Goal: Information Seeking & Learning: Find specific fact

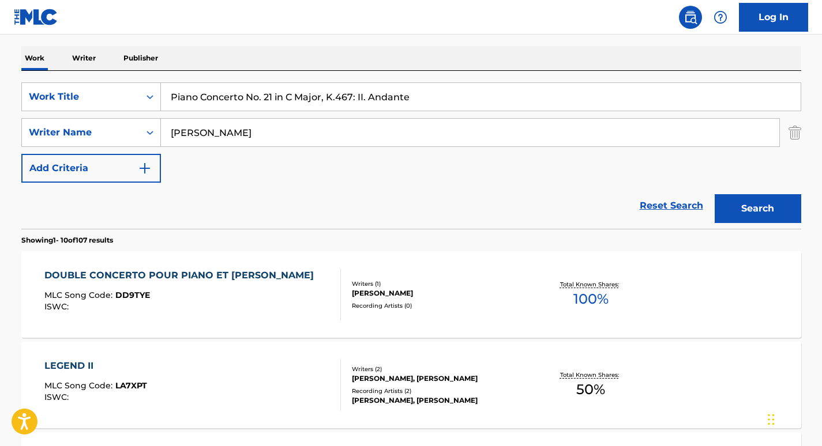
click at [233, 92] on input "Piano Concerto No. 21 in C Major, K.467: II. Andante" at bounding box center [480, 97] width 639 height 28
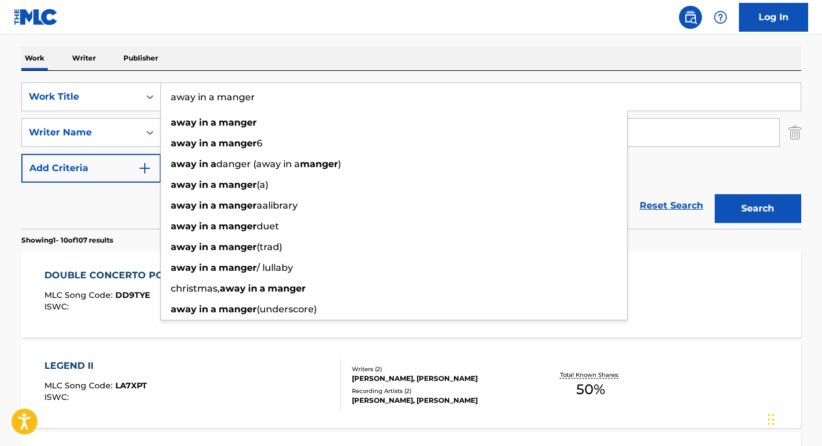
type input "away in a manger"
click at [85, 213] on div "Reset Search Search" at bounding box center [411, 206] width 780 height 46
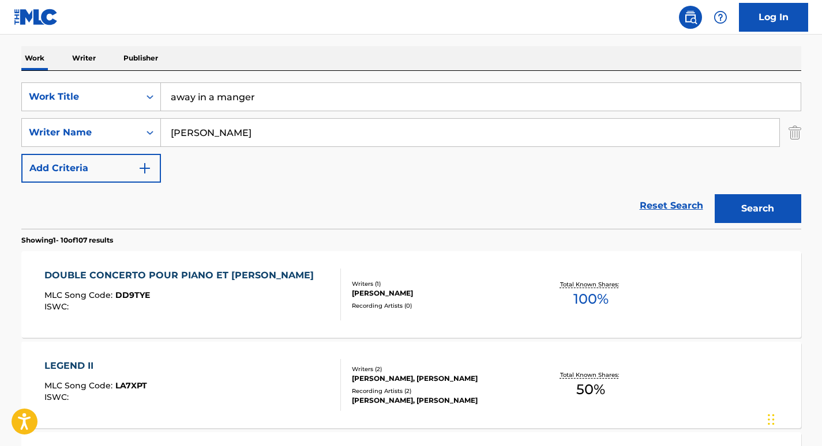
drag, startPoint x: 253, startPoint y: 136, endPoint x: 27, endPoint y: 111, distance: 226.8
click at [27, 111] on div "SearchWithCriteria5c8c3101-3dc0-430a-b25a-3c4ba79c988f Work Title away in a man…" at bounding box center [411, 132] width 780 height 100
paste input "[PERSON_NAME]"
click at [714, 194] on button "Search" at bounding box center [757, 208] width 86 height 29
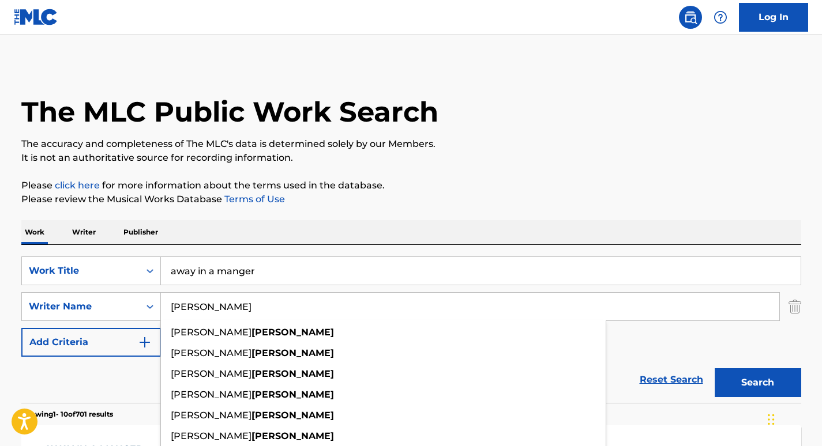
drag, startPoint x: 247, startPoint y: 305, endPoint x: 66, endPoint y: 290, distance: 181.7
click at [66, 290] on div "SearchWithCriteria5c8c3101-3dc0-430a-b25a-3c4ba79c988f Work Title away in a man…" at bounding box center [411, 307] width 780 height 100
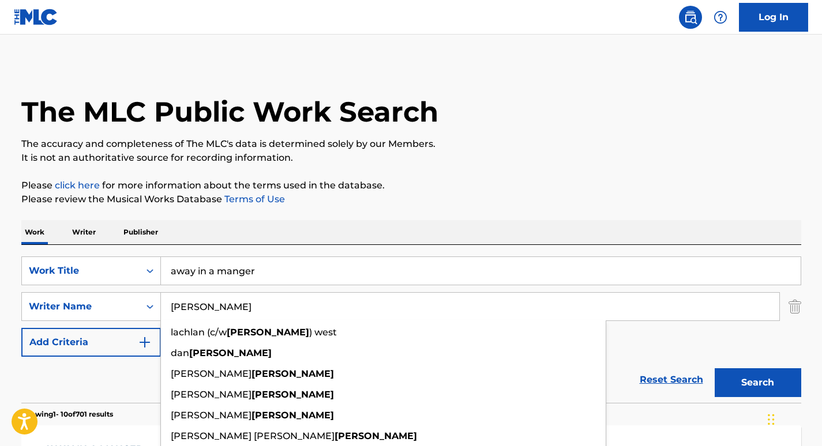
type input "[PERSON_NAME]"
click at [714, 368] on button "Search" at bounding box center [757, 382] width 86 height 29
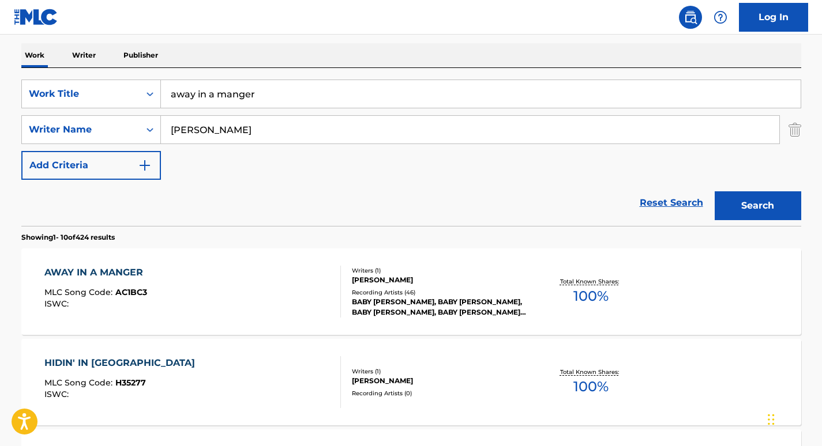
scroll to position [178, 0]
click at [101, 266] on div "AWAY IN A MANGER" at bounding box center [96, 272] width 104 height 14
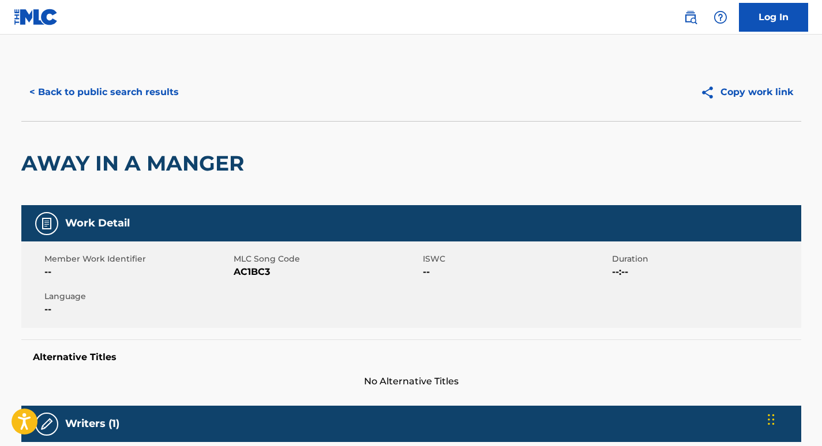
click at [251, 272] on span "AC1BC3" at bounding box center [327, 272] width 186 height 14
copy span "AC1BC3"
click at [119, 96] on button "< Back to public search results" at bounding box center [103, 92] width 165 height 29
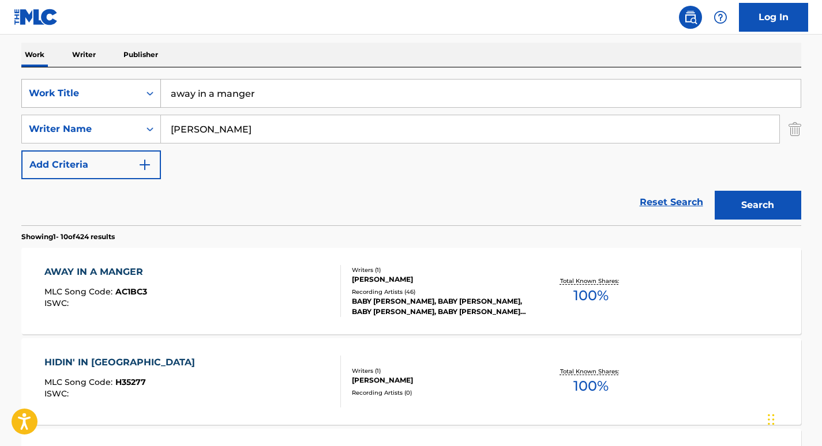
drag, startPoint x: 281, startPoint y: 93, endPoint x: 115, endPoint y: 86, distance: 166.2
click at [115, 86] on div "SearchWithCriteria5c8c3101-3dc0-430a-b25a-3c4ba79c988f Work Title away in a man…" at bounding box center [411, 93] width 780 height 29
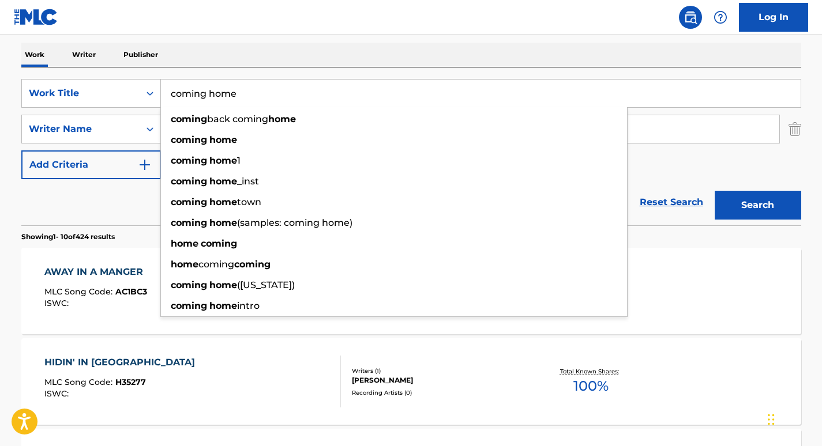
type input "coming home"
click at [100, 198] on div "Reset Search Search" at bounding box center [411, 202] width 780 height 46
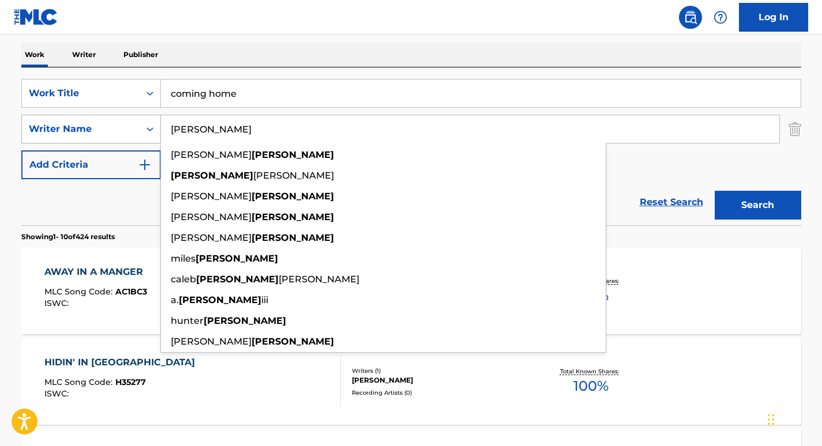
drag, startPoint x: 235, startPoint y: 122, endPoint x: 77, endPoint y: 119, distance: 157.4
click at [77, 119] on div "SearchWithCriteriaf1adc70b-f58d-4edb-992a-9a6c675f11c6 Writer Name [PERSON_NAME…" at bounding box center [411, 129] width 780 height 29
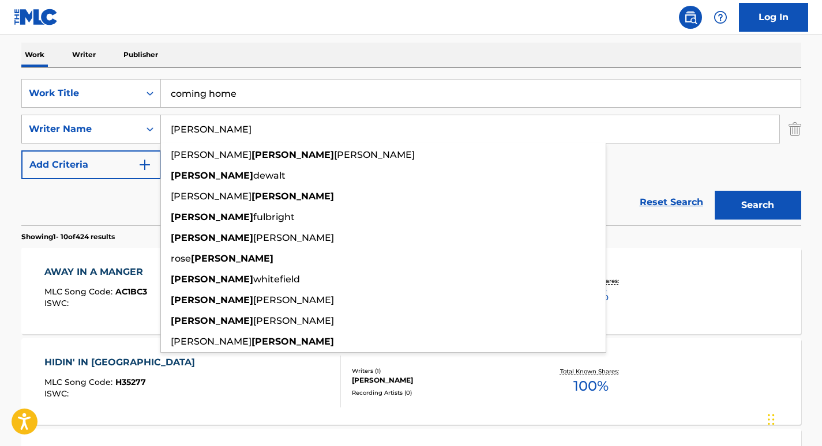
click at [714, 191] on button "Search" at bounding box center [757, 205] width 86 height 29
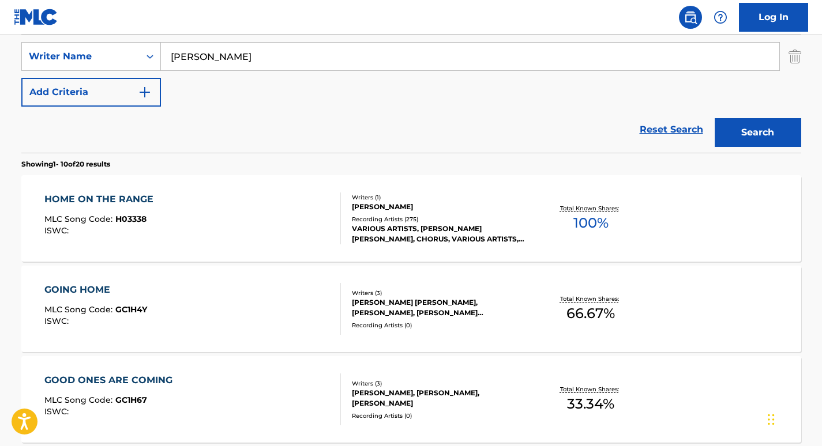
scroll to position [254, 0]
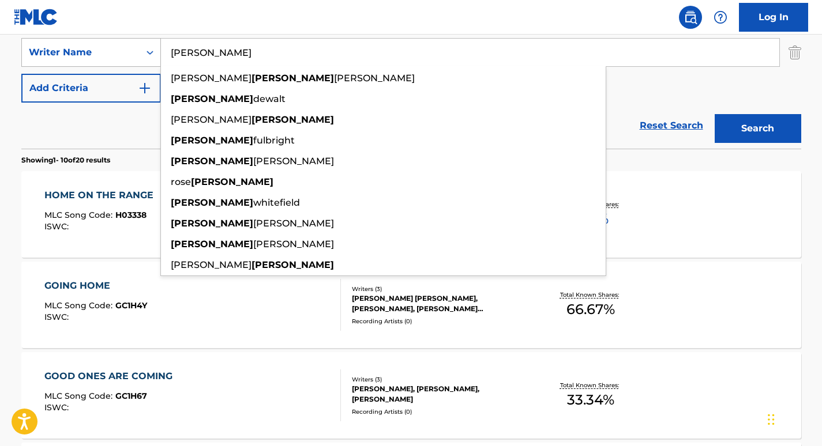
drag, startPoint x: 201, startPoint y: 51, endPoint x: 78, endPoint y: 50, distance: 123.4
click at [78, 50] on div "SearchWithCriteriaf1adc70b-f58d-4edb-992a-9a6c675f11c6 Writer Name [PERSON_NAME…" at bounding box center [411, 52] width 780 height 29
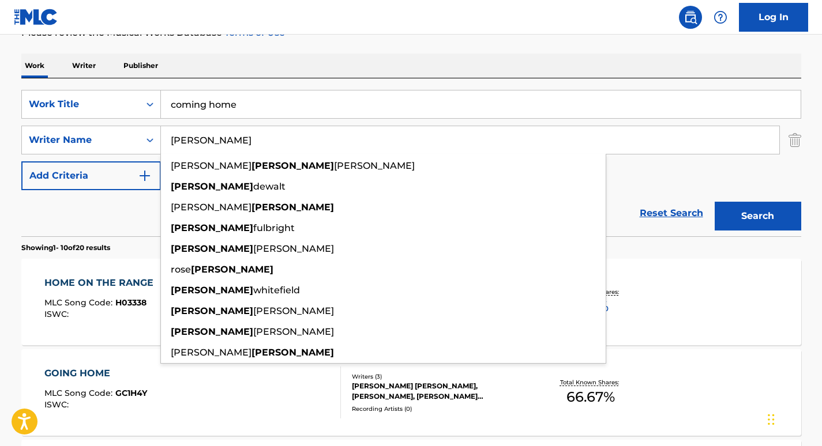
scroll to position [160, 0]
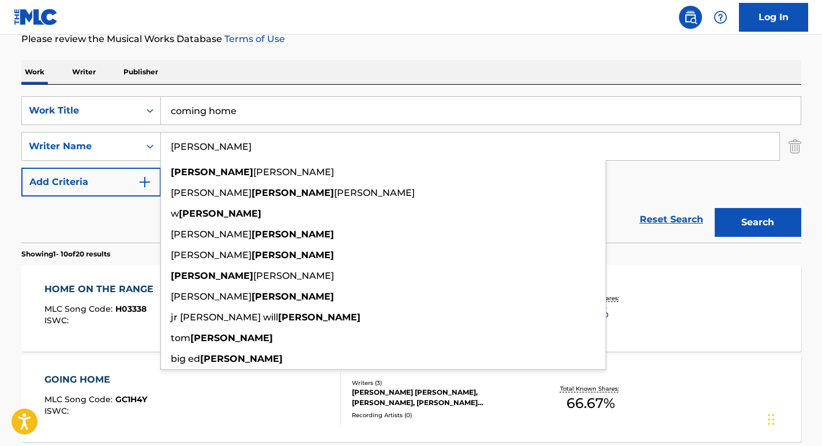
type input "[PERSON_NAME]"
click at [205, 114] on input "coming home" at bounding box center [480, 111] width 639 height 28
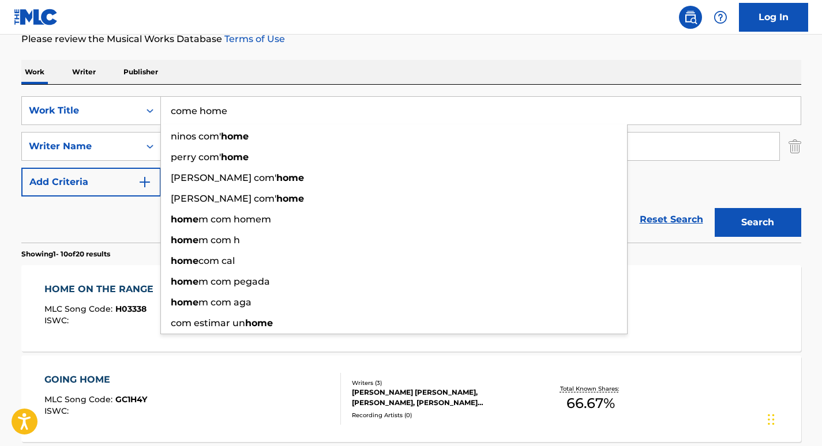
click at [714, 208] on button "Search" at bounding box center [757, 222] width 86 height 29
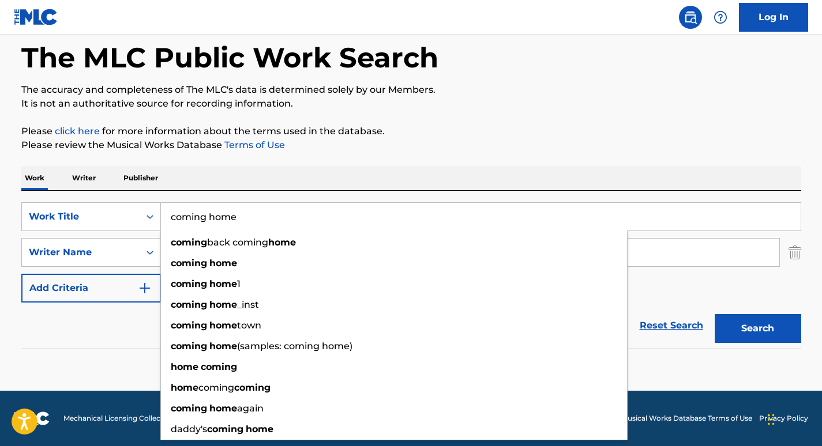
type input "coming home"
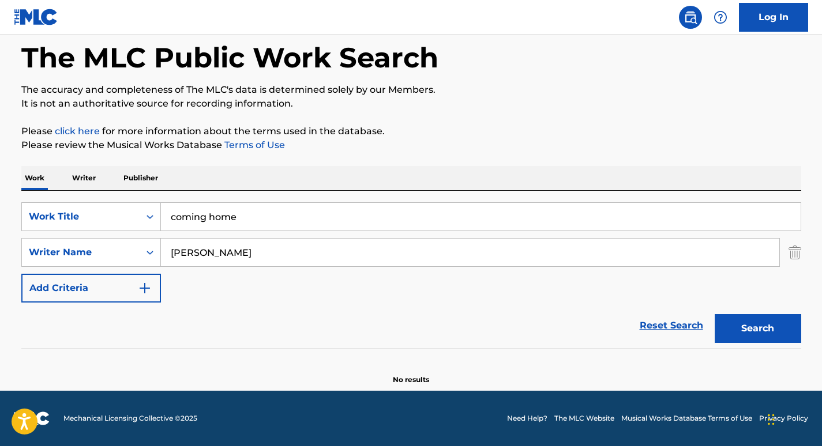
click at [114, 333] on div "Reset Search Search" at bounding box center [411, 326] width 780 height 46
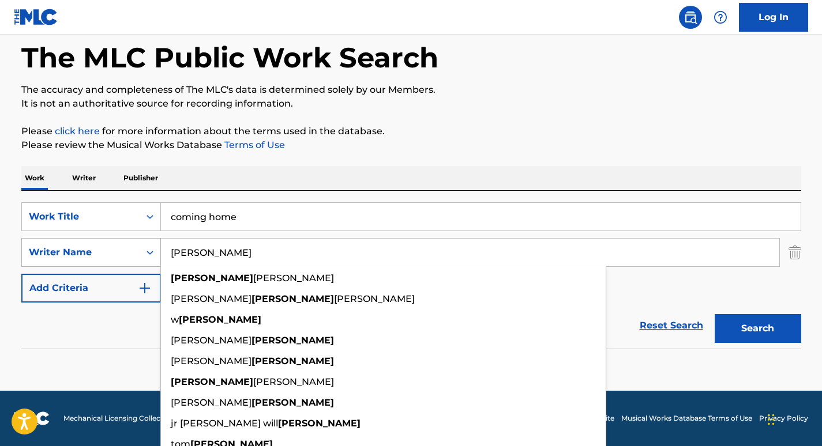
drag, startPoint x: 226, startPoint y: 253, endPoint x: 46, endPoint y: 242, distance: 180.8
click at [46, 242] on div "SearchWithCriteriaf1adc70b-f58d-4edb-992a-9a6c675f11c6 Writer Name [PERSON_NAME…" at bounding box center [411, 252] width 780 height 29
paste input "Beltrami"
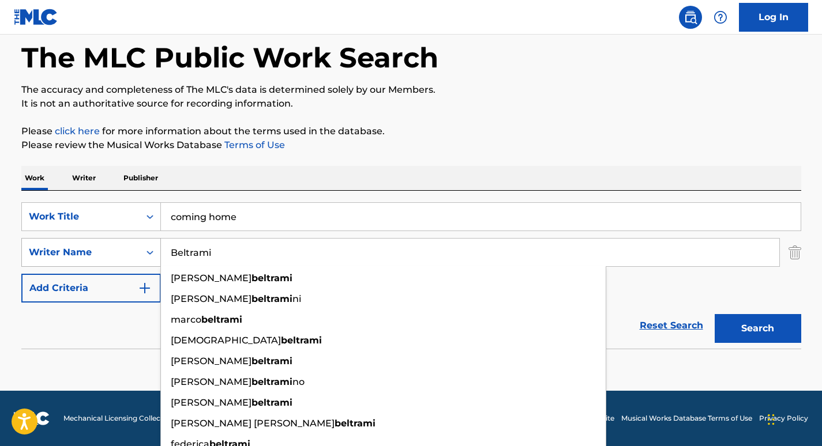
type input "Beltrami"
click at [714, 314] on button "Search" at bounding box center [757, 328] width 86 height 29
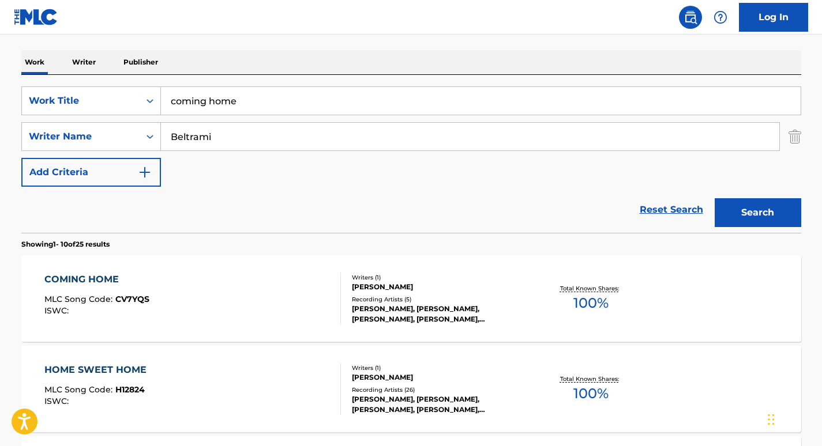
scroll to position [171, 0]
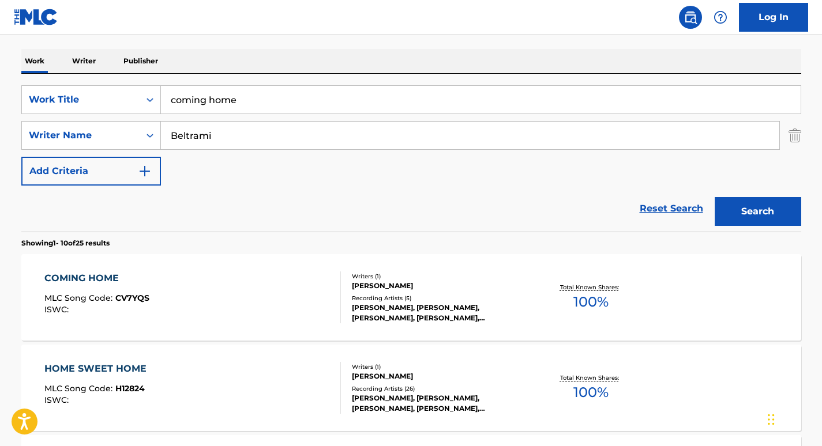
click at [73, 279] on div "COMING HOME" at bounding box center [96, 279] width 105 height 14
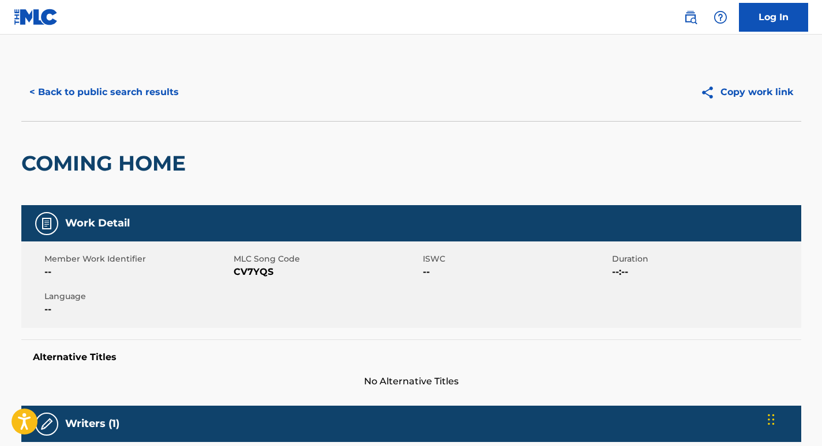
click at [254, 272] on span "CV7YQS" at bounding box center [327, 272] width 186 height 14
copy span "CV7YQS"
click at [154, 91] on button "< Back to public search results" at bounding box center [103, 92] width 165 height 29
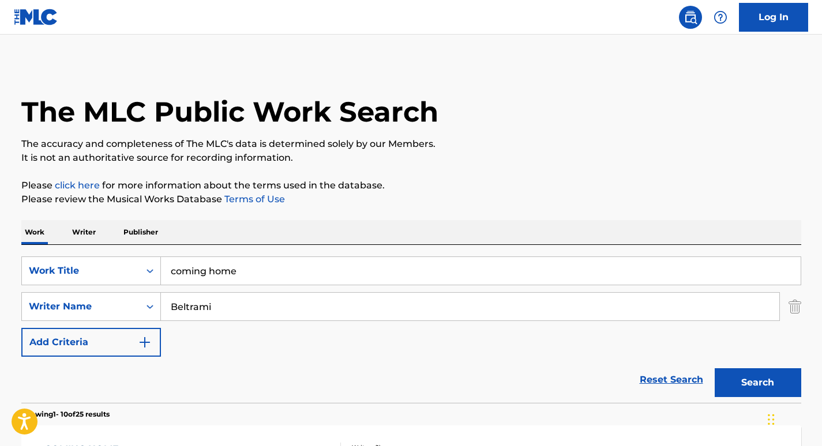
scroll to position [171, 0]
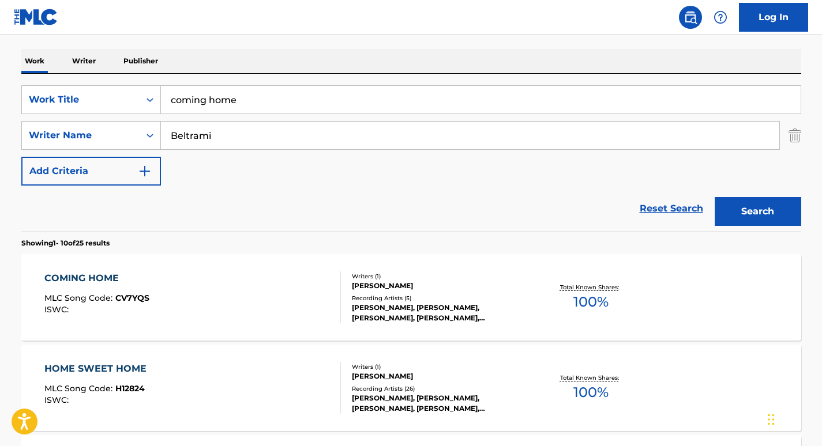
drag, startPoint x: 239, startPoint y: 133, endPoint x: 106, endPoint y: 117, distance: 133.5
click at [106, 117] on div "SearchWithCriteria5c8c3101-3dc0-430a-b25a-3c4ba79c988f Work Title coming home S…" at bounding box center [411, 135] width 780 height 100
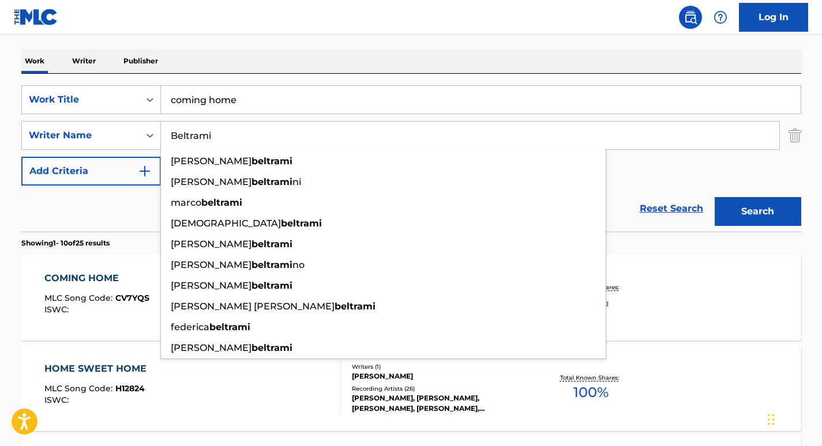
paste input "Veirum"
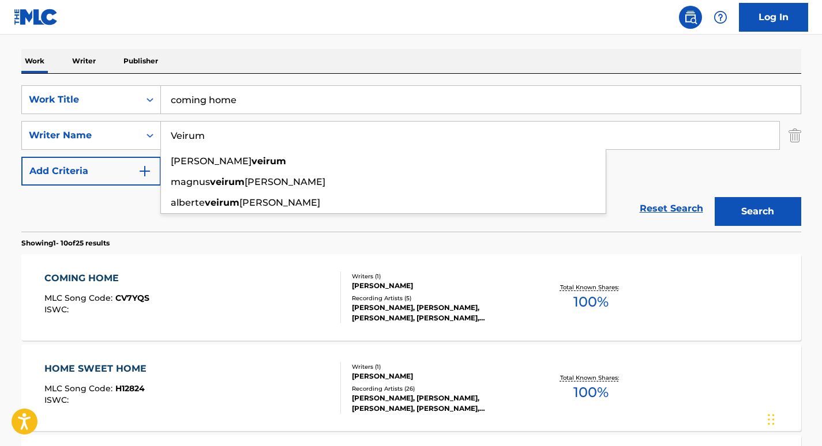
type input "Veirum"
click at [714, 197] on button "Search" at bounding box center [757, 211] width 86 height 29
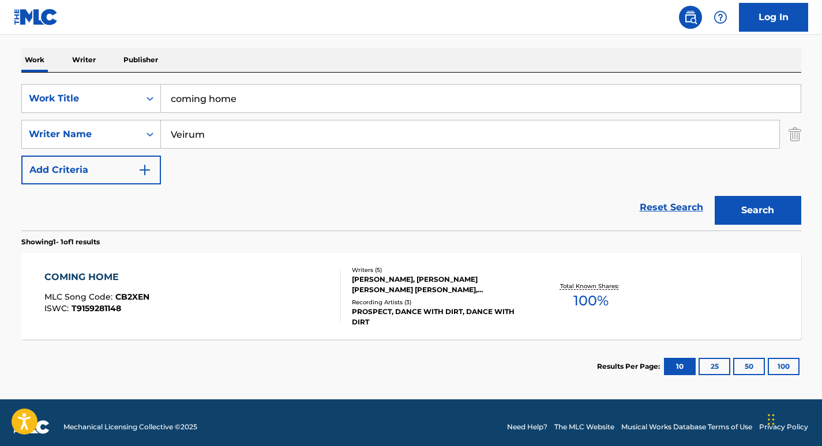
scroll to position [181, 0]
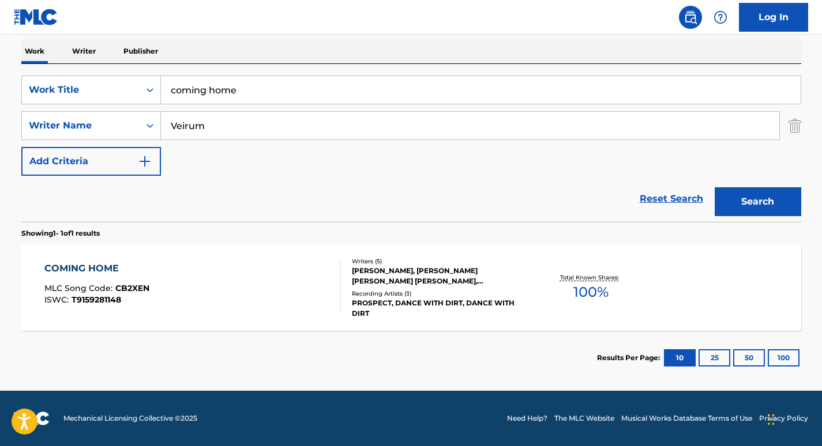
click at [103, 264] on div "COMING HOME" at bounding box center [96, 269] width 105 height 14
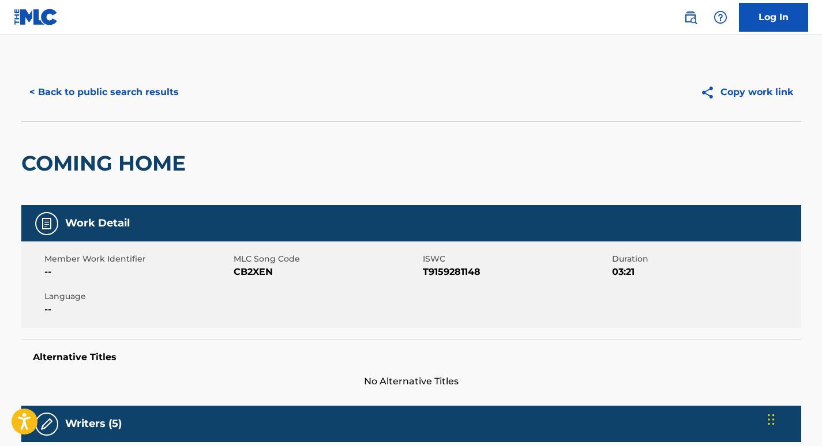
click at [257, 268] on span "CB2XEN" at bounding box center [327, 272] width 186 height 14
copy span "CB2XEN"
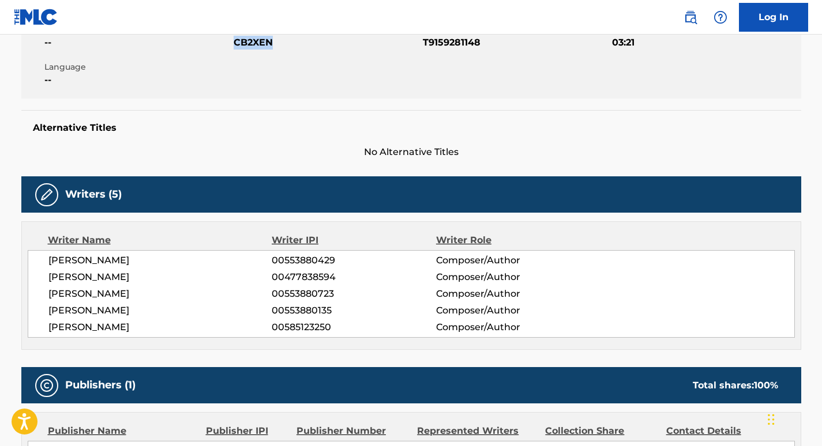
scroll to position [316, 0]
